Goal: Task Accomplishment & Management: Manage account settings

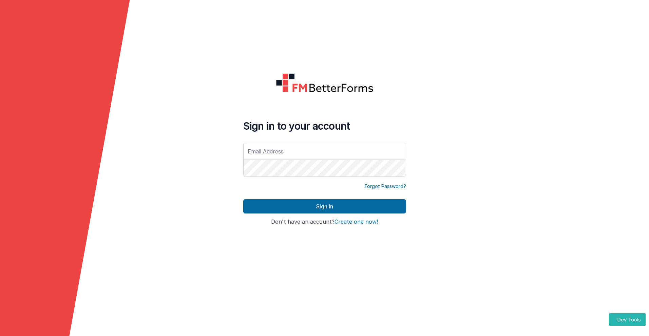
click at [324, 151] on input "text" at bounding box center [324, 151] width 163 height 17
type input "[PERSON_NAME][EMAIL_ADDRESS][DOMAIN_NAME]"
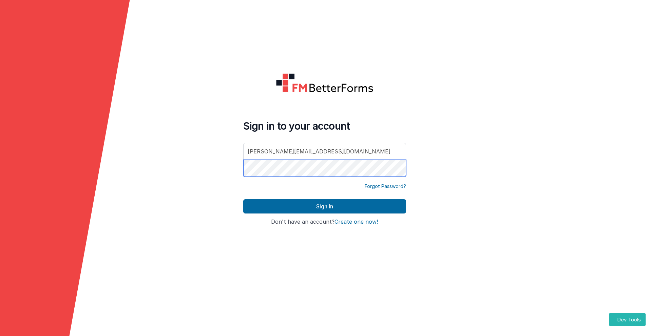
click at [243, 199] on button "Sign In" at bounding box center [324, 206] width 163 height 14
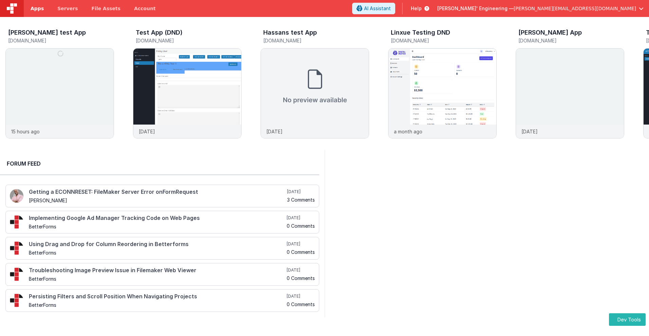
click at [37, 8] on span "Apps" at bounding box center [37, 8] width 13 height 7
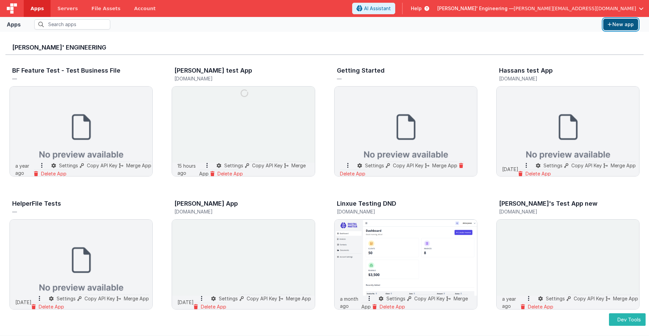
click at [620, 24] on button "New app" at bounding box center [620, 25] width 35 height 12
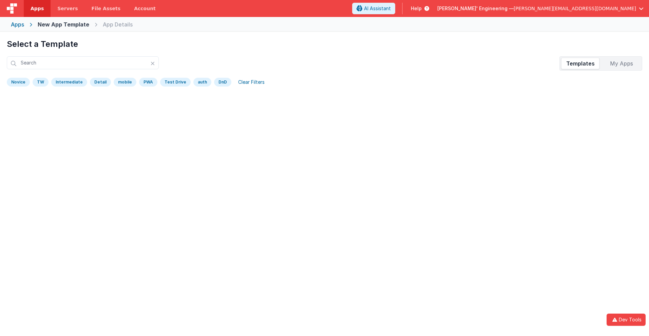
scroll to position [32, 0]
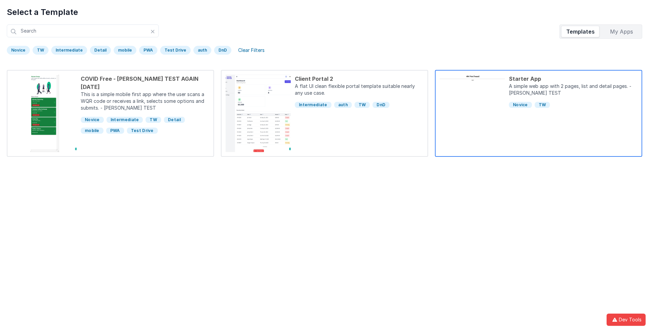
click at [573, 79] on div "Starter App" at bounding box center [573, 79] width 129 height 8
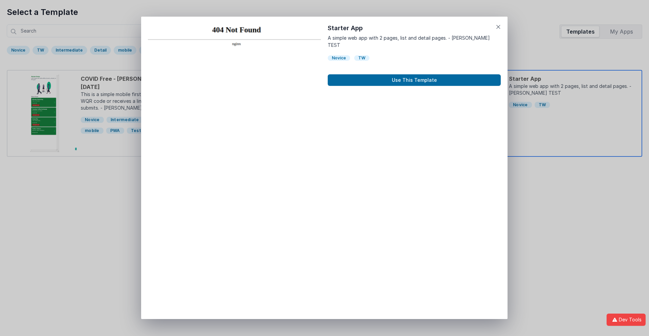
scroll to position [5, 0]
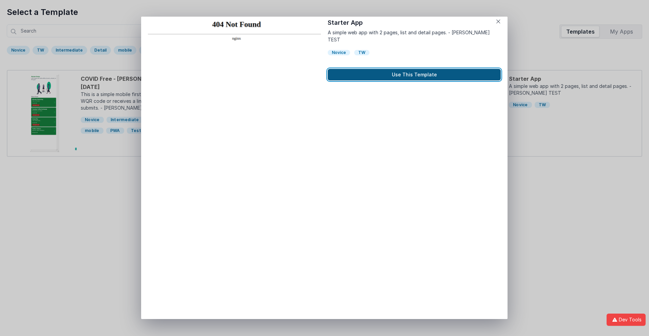
click at [414, 69] on button "Use This Template" at bounding box center [414, 75] width 173 height 12
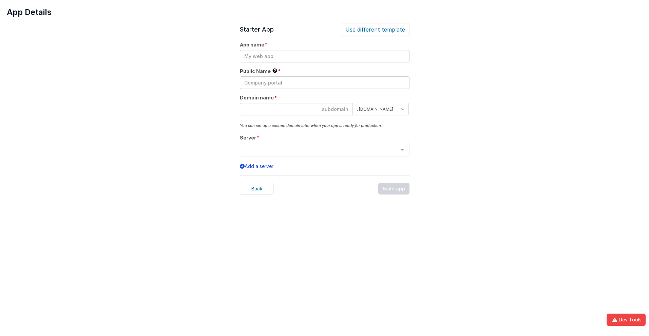
scroll to position [0, 0]
click at [324, 56] on input "text" at bounding box center [325, 56] width 170 height 13
type input "testapp131"
click at [324, 82] on input "text" at bounding box center [325, 82] width 170 height 13
type input "Test"
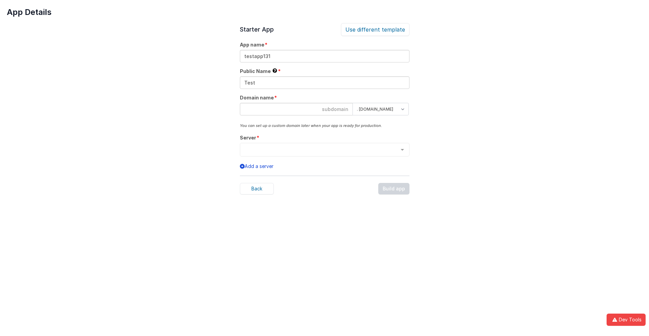
click at [296, 109] on input at bounding box center [296, 109] width 113 height 13
type input "testapp131"
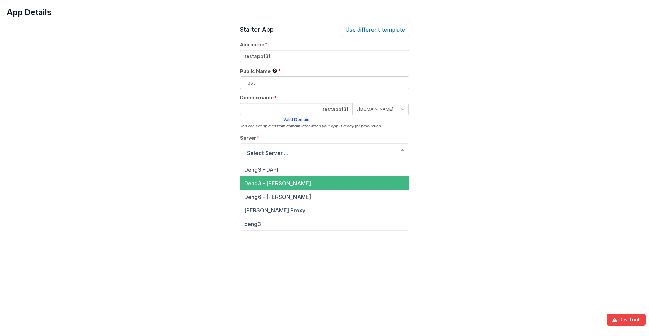
scroll to position [23, 0]
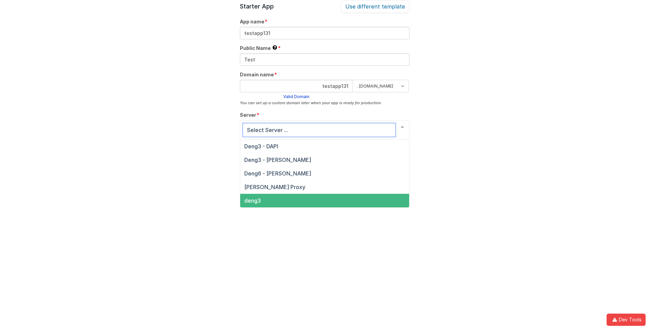
click at [252, 200] on span "deng3" at bounding box center [252, 200] width 17 height 7
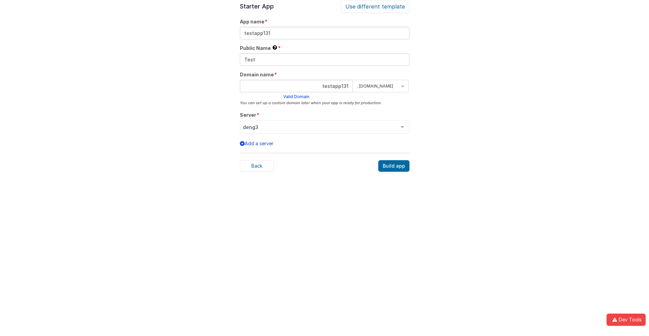
scroll to position [21, 0]
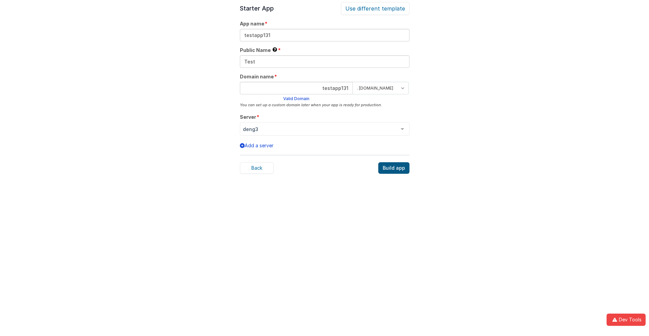
click at [394, 168] on div "Build app" at bounding box center [393, 168] width 31 height 12
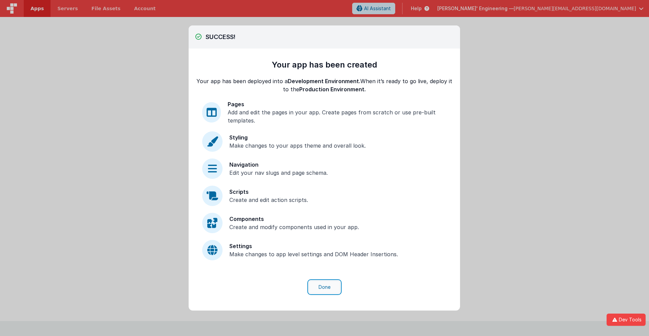
click at [324, 287] on button "Done" at bounding box center [325, 286] width 32 height 13
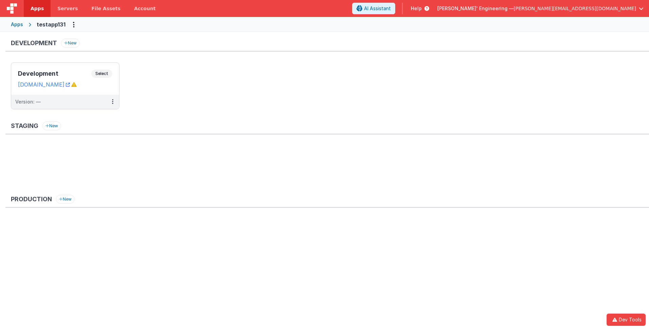
click at [37, 8] on span "Apps" at bounding box center [37, 8] width 13 height 7
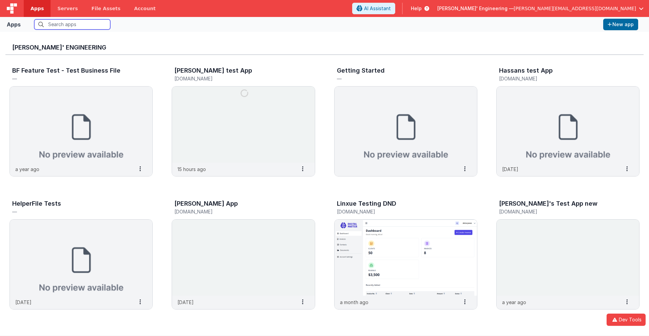
click at [72, 24] on input "text" at bounding box center [72, 24] width 76 height 10
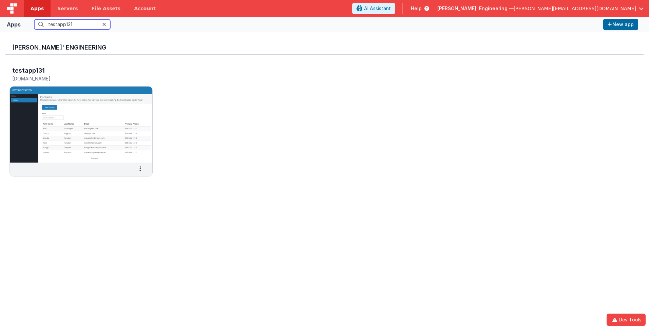
scroll to position [5, 0]
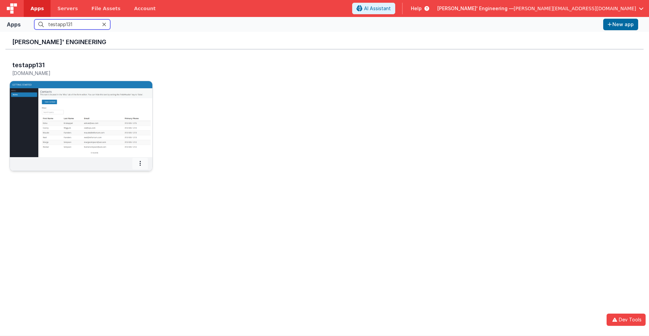
type input "testapp131"
click at [140, 163] on icon at bounding box center [139, 163] width 1 height 0
click at [122, 175] on span "Settings" at bounding box center [122, 175] width 19 height 6
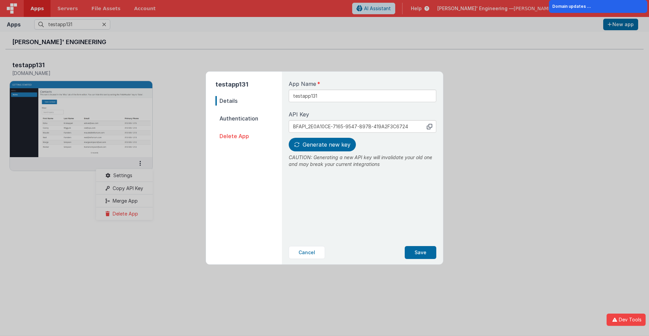
click at [249, 101] on span "Details" at bounding box center [248, 100] width 66 height 9
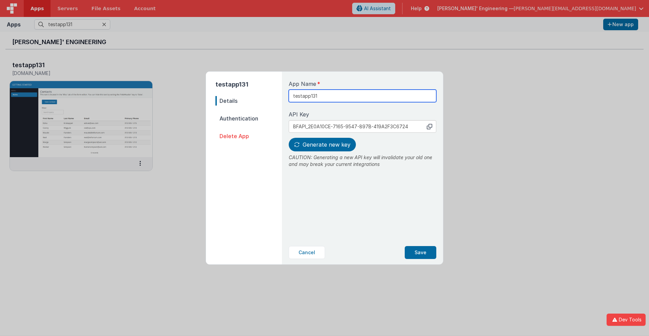
click at [339, 93] on input "testapp131" at bounding box center [363, 96] width 148 height 13
click at [429, 126] on icon at bounding box center [429, 126] width 5 height 5
click at [321, 144] on span "Generate new key" at bounding box center [327, 144] width 48 height 7
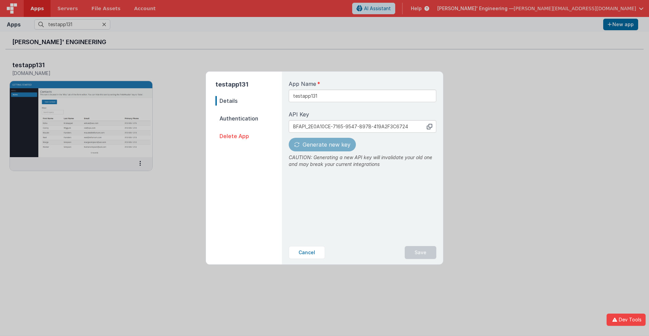
type input "BFAPI_1051AA6F-2CDD-EF40-98A0-6B8E9C508BF9"
click at [421, 252] on button "Save" at bounding box center [421, 252] width 32 height 13
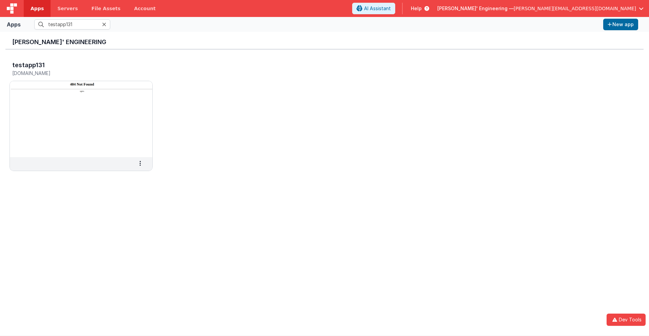
scroll to position [0, 0]
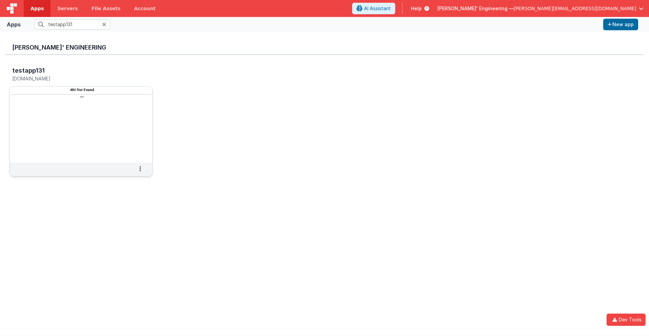
click at [28, 70] on h3 "testapp131" at bounding box center [28, 70] width 33 height 7
click at [37, 8] on span "Apps" at bounding box center [37, 8] width 13 height 7
click at [72, 24] on input "text" at bounding box center [72, 24] width 76 height 10
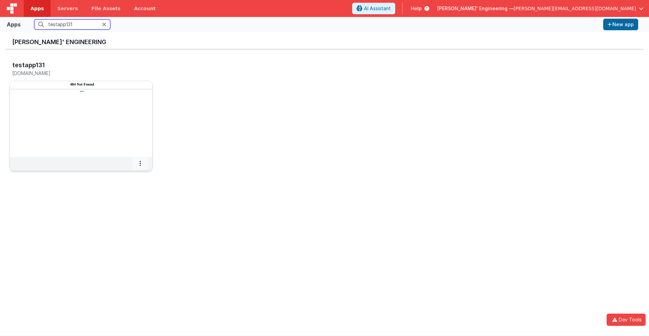
type input "testapp131"
click at [140, 163] on icon at bounding box center [139, 163] width 1 height 0
click at [125, 213] on span "Delete App" at bounding box center [125, 214] width 25 height 6
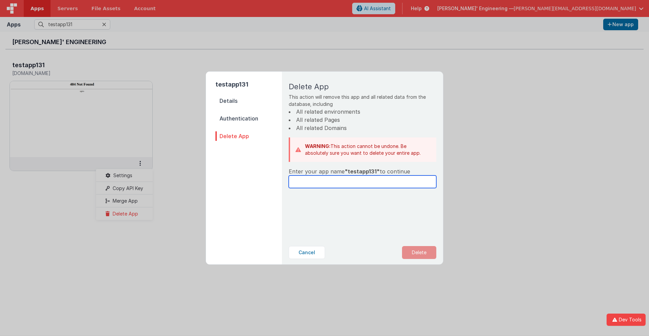
click at [362, 181] on input "text" at bounding box center [363, 181] width 148 height 13
type input "testapp131"
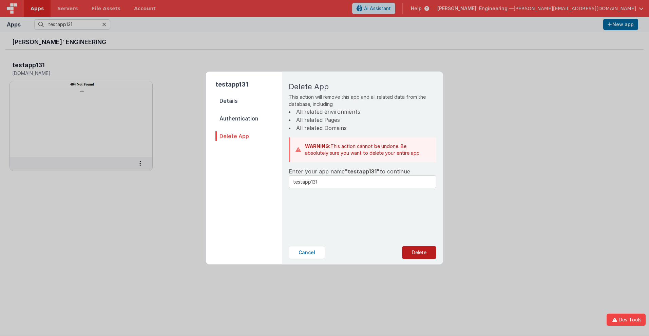
click at [419, 252] on button "Delete" at bounding box center [419, 252] width 34 height 13
click at [385, 252] on button "Yes, Delete" at bounding box center [385, 252] width 45 height 13
